Goal: Find specific page/section: Find specific page/section

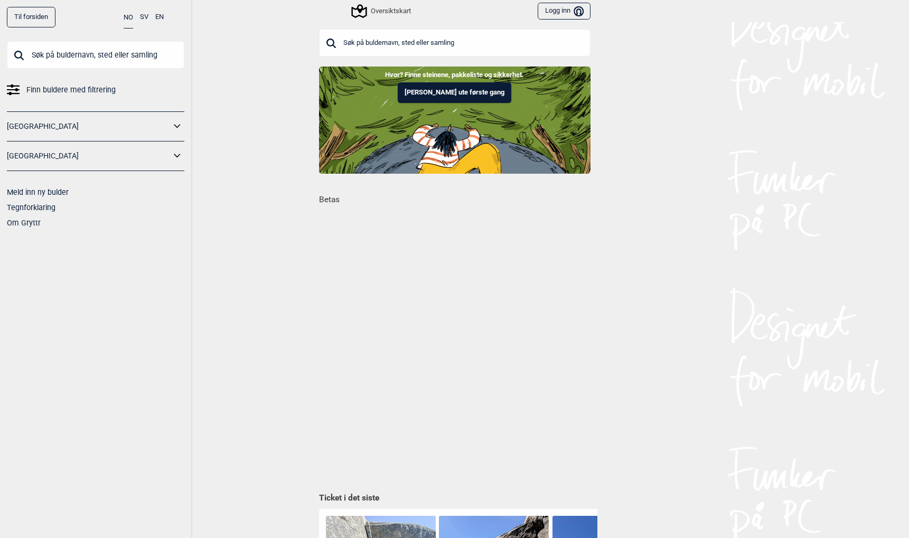
scroll to position [0, 298]
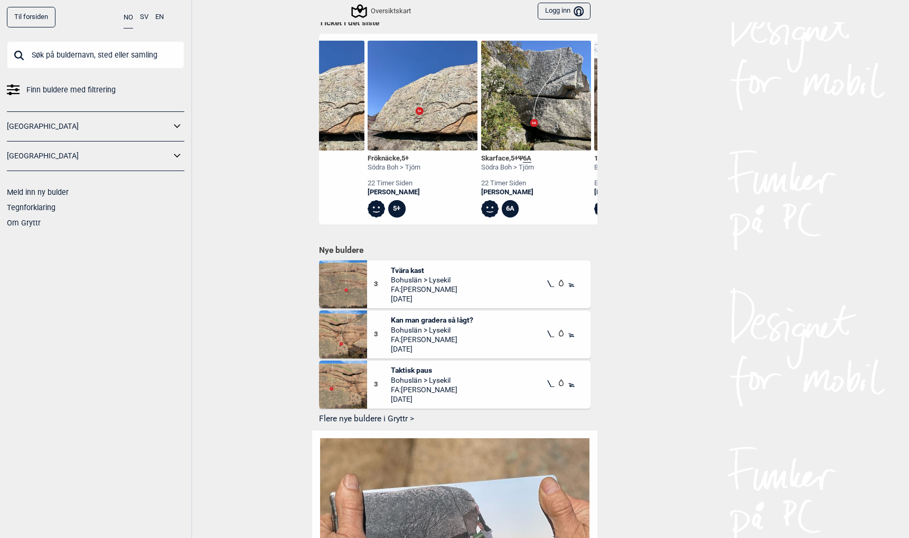
click at [51, 56] on input "text" at bounding box center [95, 54] width 177 height 27
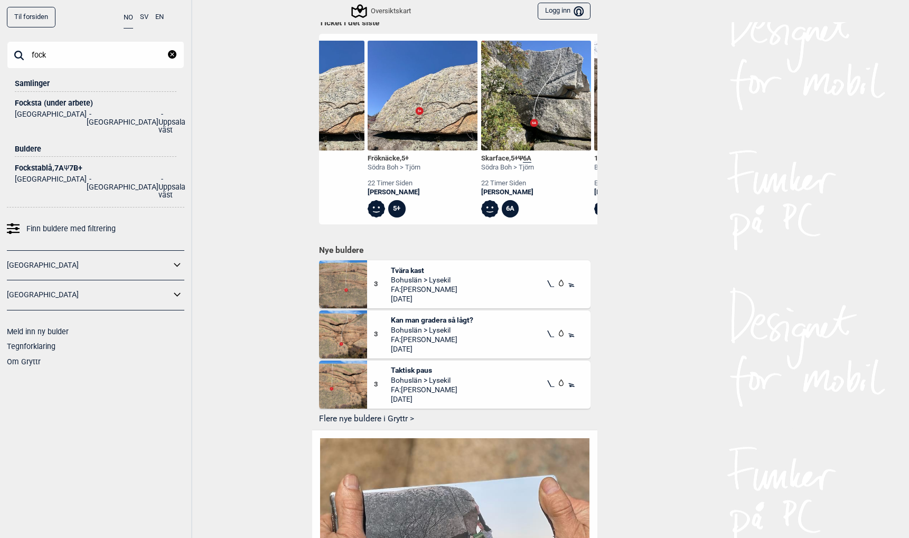
type input "fock"
click at [30, 103] on div "Focksta (under arbete)" at bounding box center [96, 103] width 162 height 8
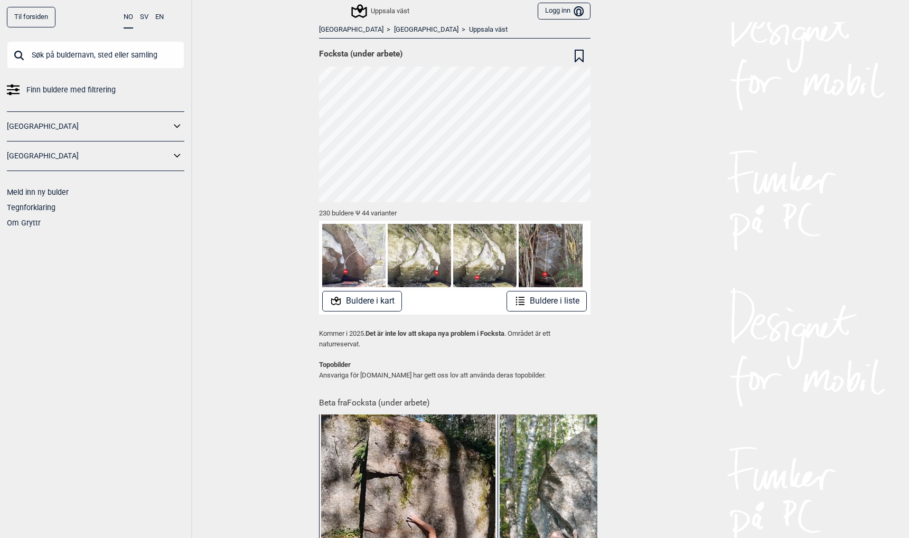
click at [351, 303] on button "Buldere i kart" at bounding box center [362, 301] width 80 height 21
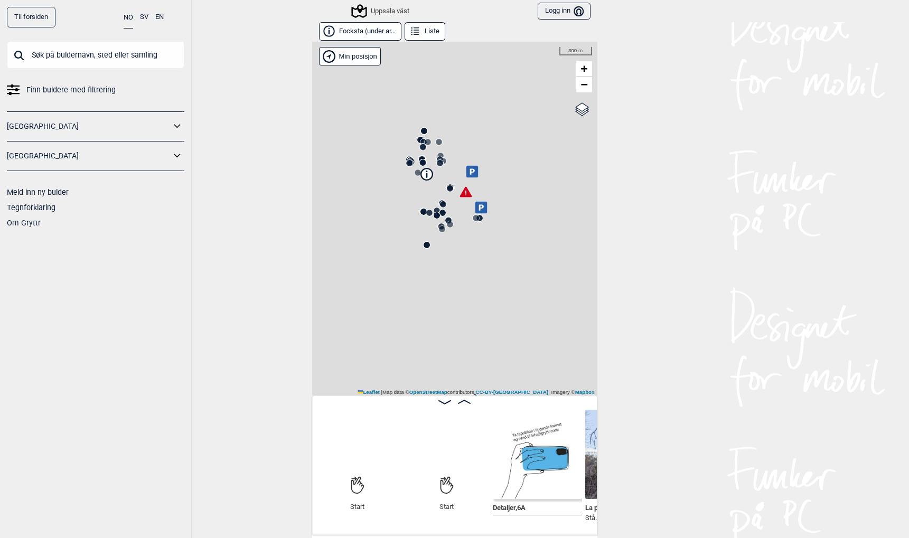
scroll to position [0, 81]
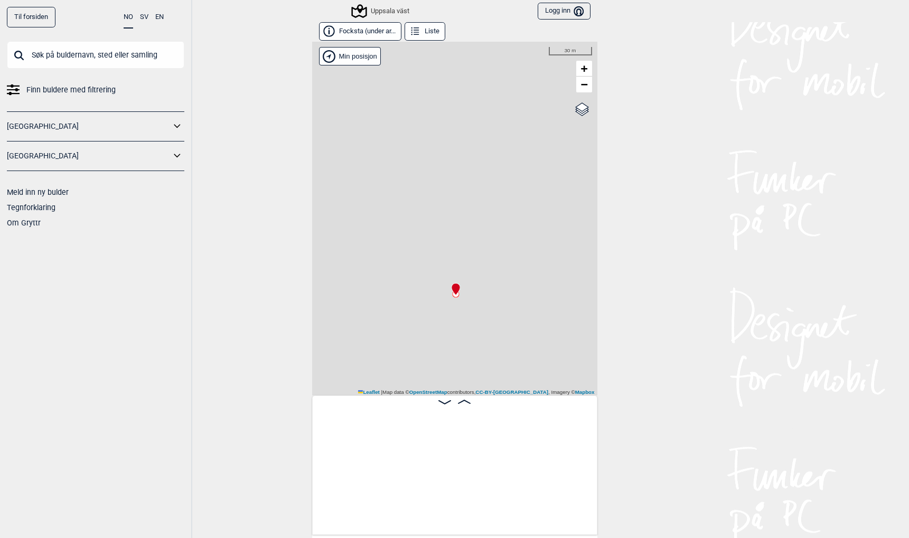
scroll to position [0, 8031]
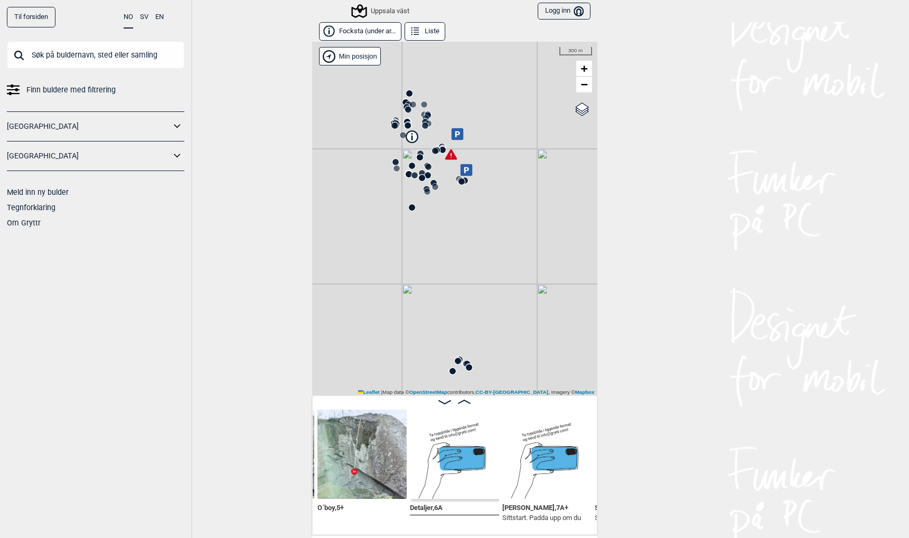
drag, startPoint x: 389, startPoint y: 300, endPoint x: 424, endPoint y: 322, distance: 41.0
click at [424, 322] on div "Uppsala väst" at bounding box center [454, 219] width 285 height 354
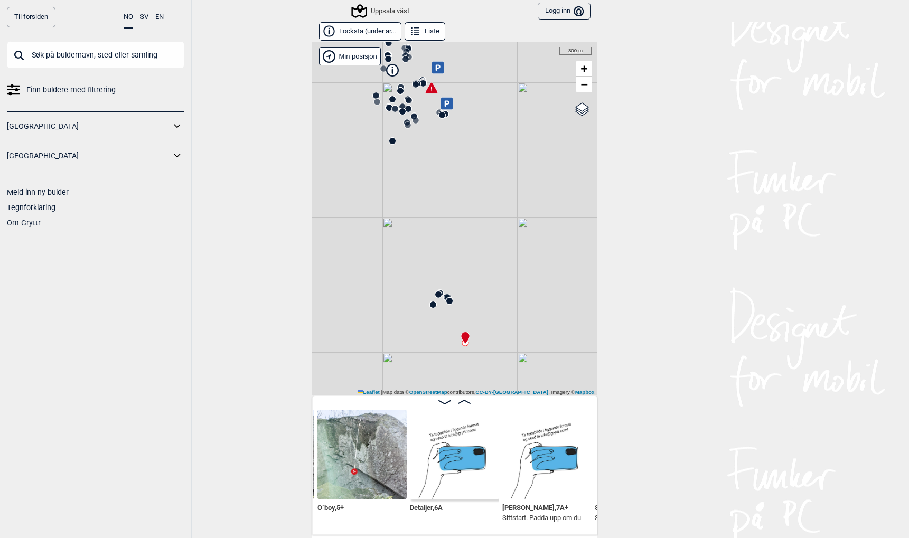
drag, startPoint x: 461, startPoint y: 313, endPoint x: 441, endPoint y: 243, distance: 73.2
click at [441, 243] on div "Uppsala väst" at bounding box center [454, 219] width 285 height 354
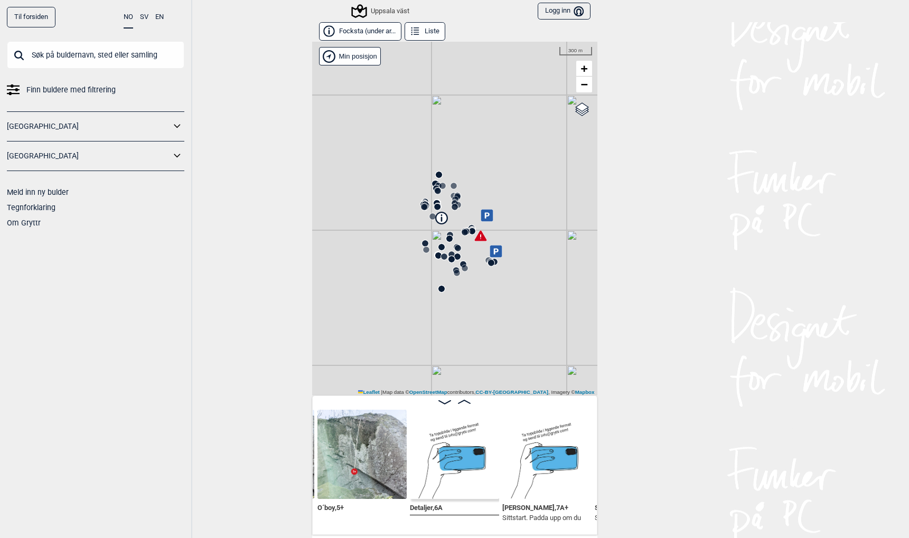
drag, startPoint x: 380, startPoint y: 147, endPoint x: 429, endPoint y: 296, distance: 156.3
click at [429, 296] on div "Uppsala väst" at bounding box center [454, 219] width 285 height 354
click at [373, 35] on button "Focksta (under ar..." at bounding box center [360, 31] width 82 height 18
